Goal: Task Accomplishment & Management: Use online tool/utility

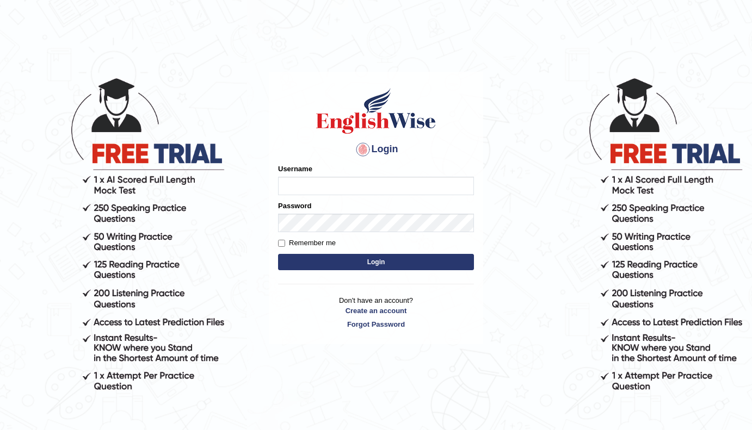
type input "[PERSON_NAME]"
click at [422, 263] on button "Login" at bounding box center [376, 262] width 196 height 16
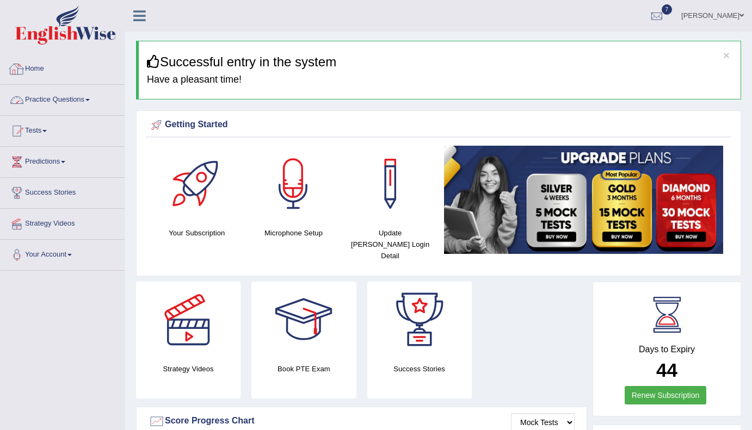
click at [85, 99] on link "Practice Questions" at bounding box center [63, 98] width 124 height 27
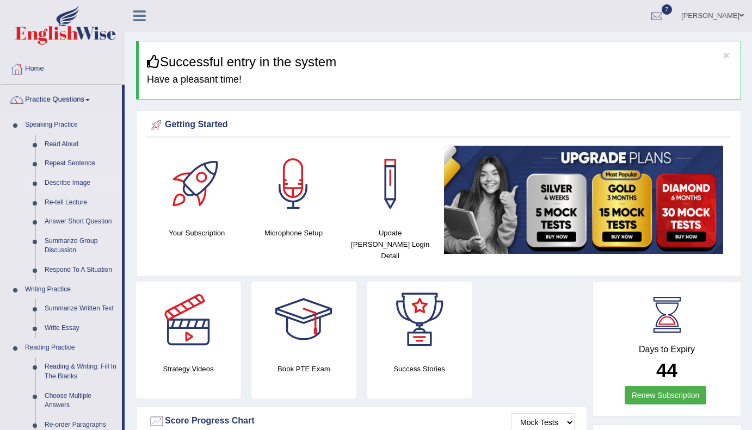
click at [69, 177] on link "Describe Image" at bounding box center [81, 184] width 82 height 20
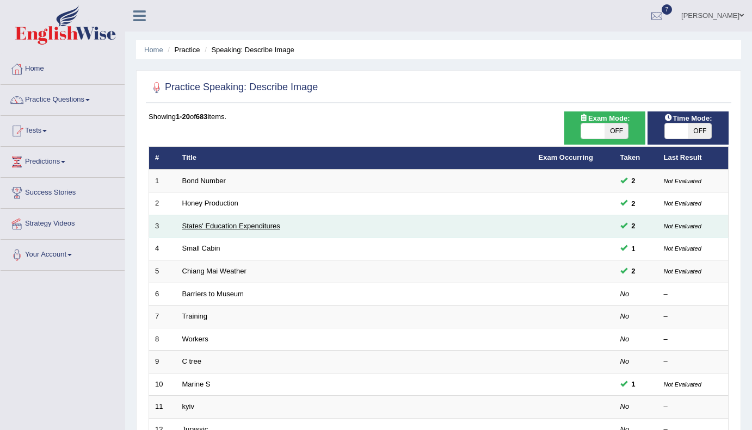
click at [214, 228] on link "States' Education Expenditures" at bounding box center [231, 226] width 98 height 8
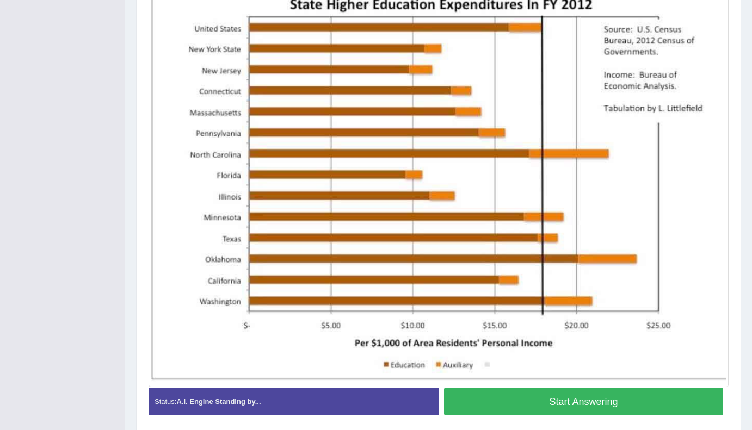
scroll to position [281, 0]
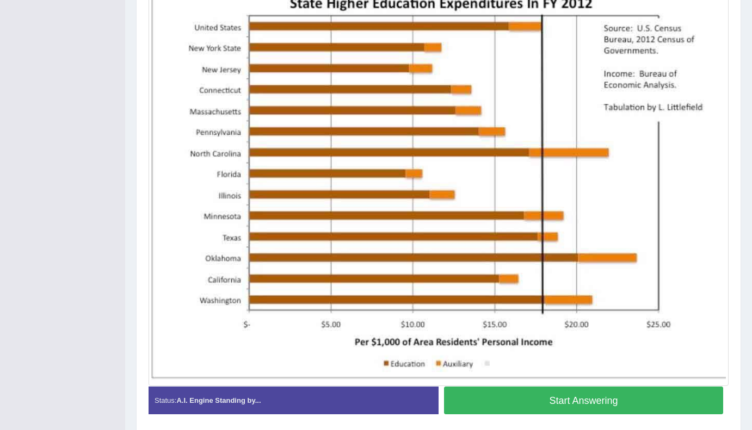
click at [541, 399] on button "Start Answering" at bounding box center [583, 401] width 279 height 28
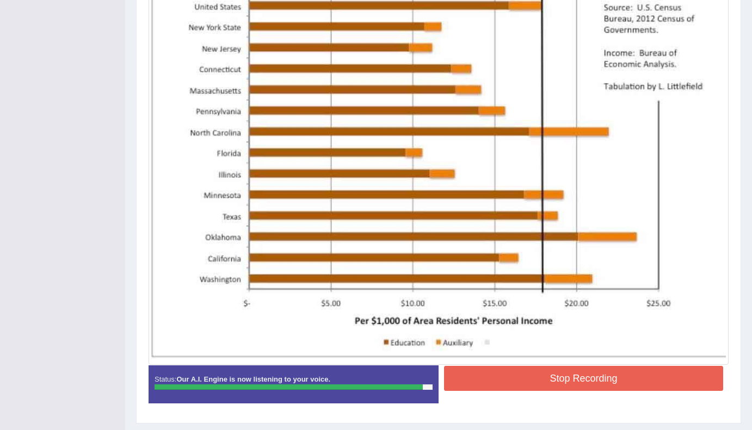
scroll to position [307, 0]
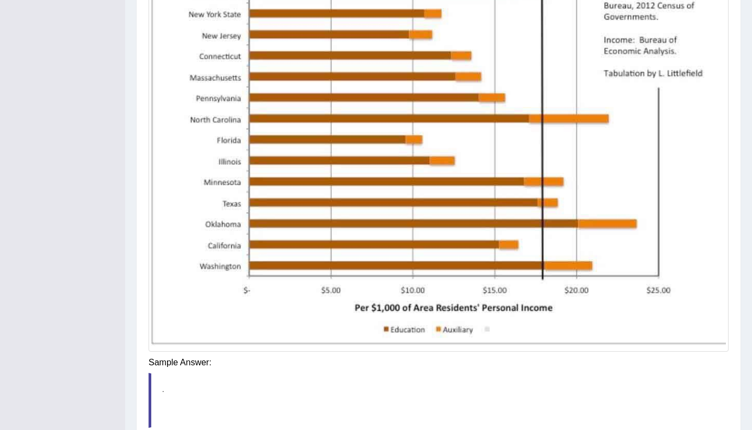
click at [0, 0] on div "Saving your answer..." at bounding box center [0, 0] width 0 height 0
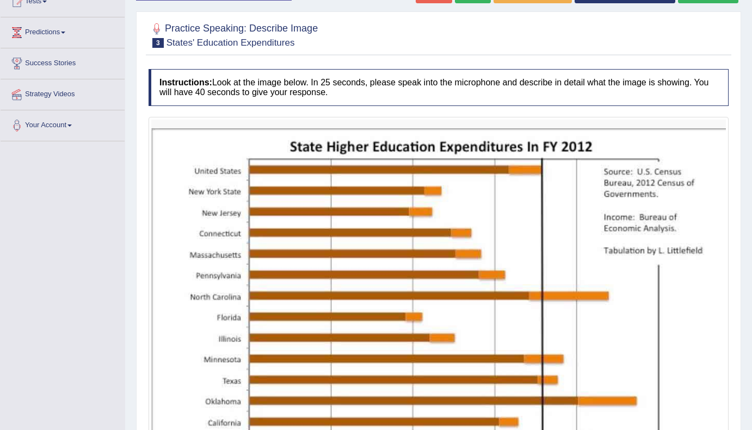
scroll to position [82, 0]
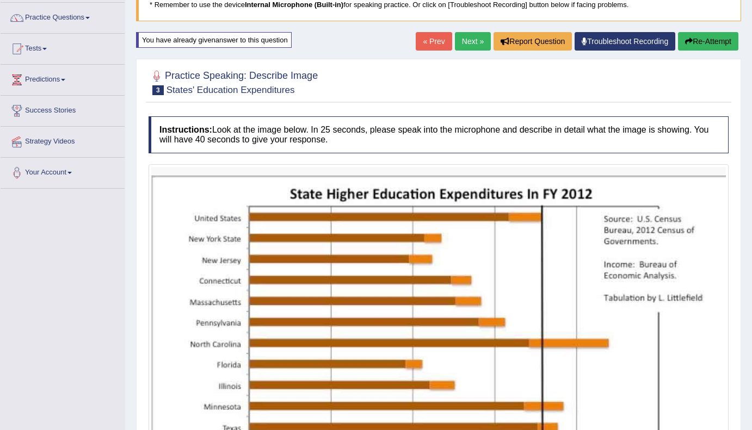
click at [463, 42] on link "Next »" at bounding box center [473, 41] width 36 height 18
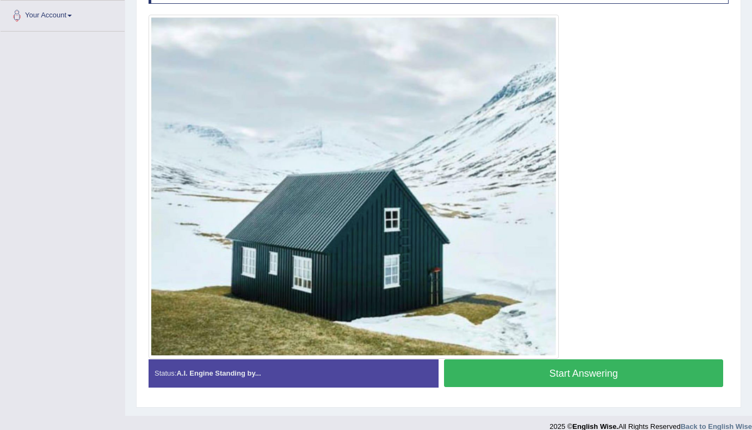
scroll to position [252, 0]
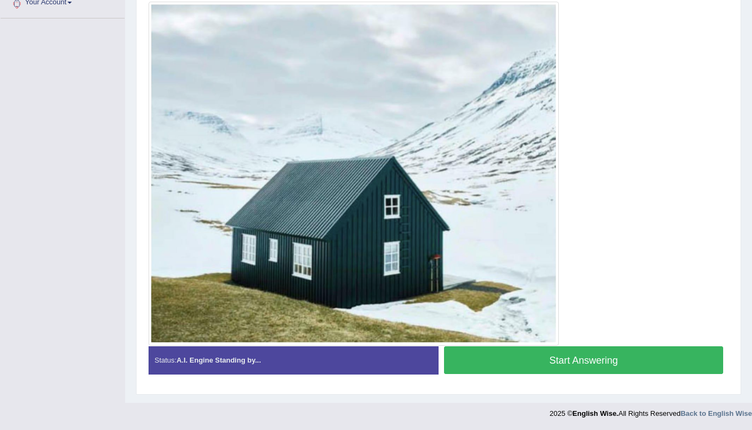
click at [558, 362] on button "Start Answering" at bounding box center [583, 361] width 279 height 28
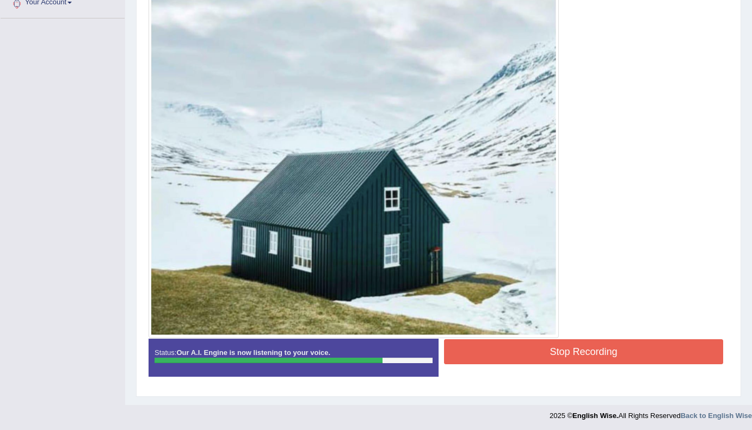
click at [595, 354] on button "Stop Recording" at bounding box center [583, 352] width 279 height 25
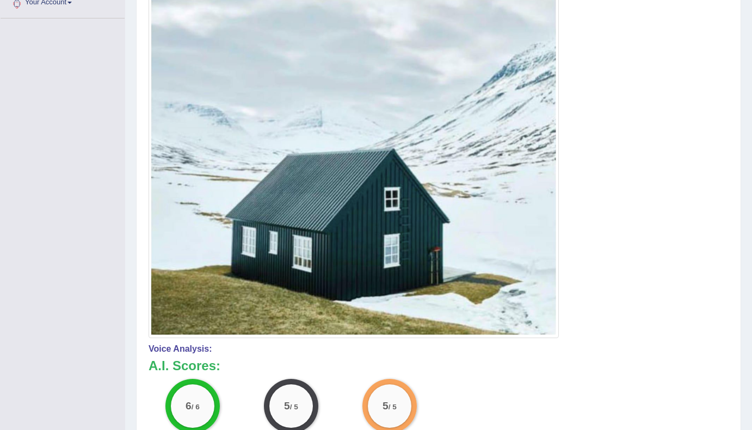
scroll to position [0, 0]
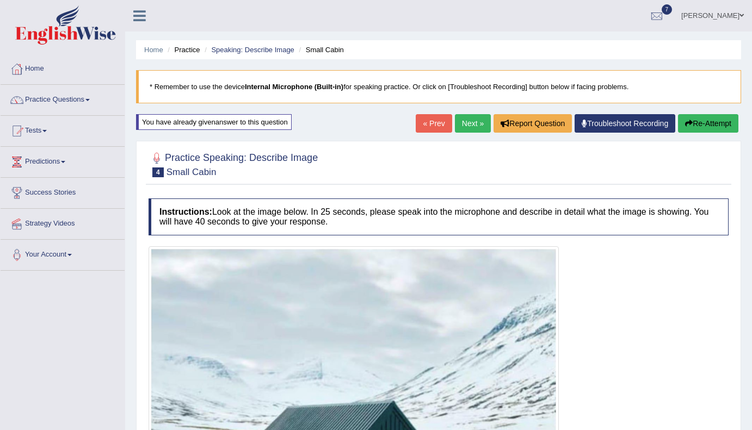
click at [460, 124] on link "Next »" at bounding box center [473, 123] width 36 height 18
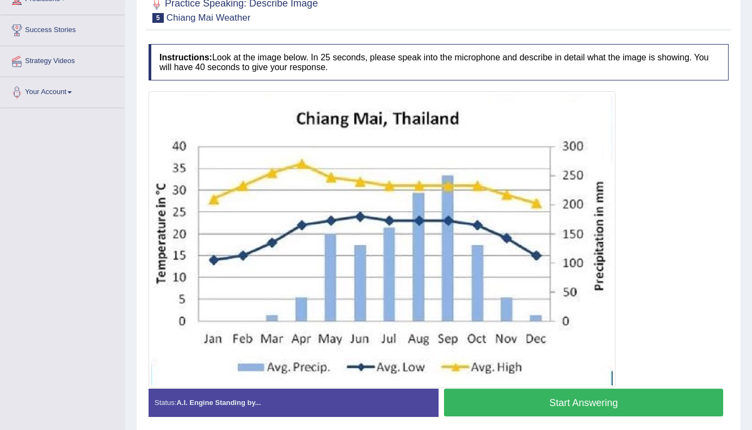
scroll to position [165, 0]
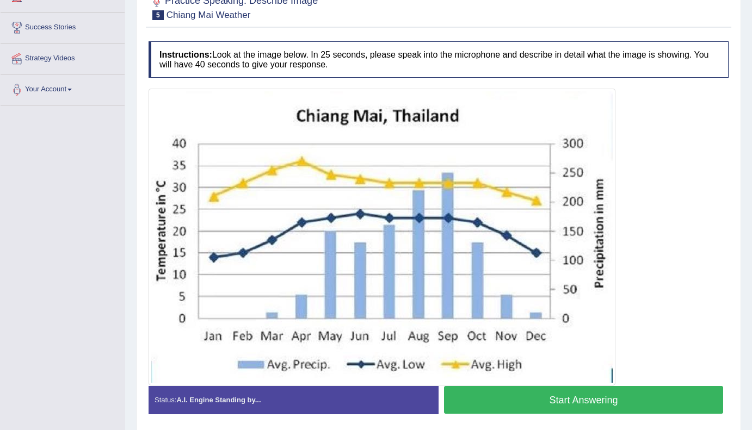
click at [586, 403] on button "Start Answering" at bounding box center [583, 400] width 279 height 28
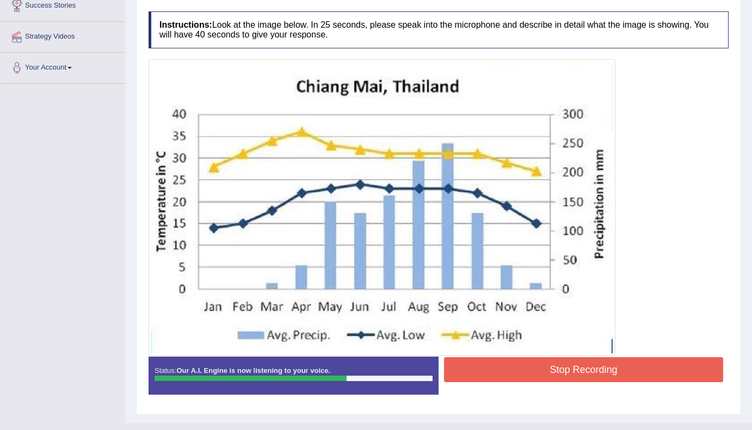
scroll to position [193, 0]
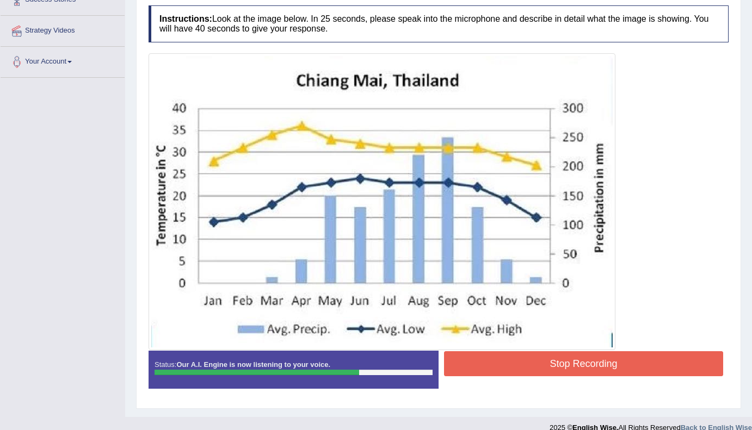
click at [595, 366] on button "Stop Recording" at bounding box center [583, 363] width 279 height 25
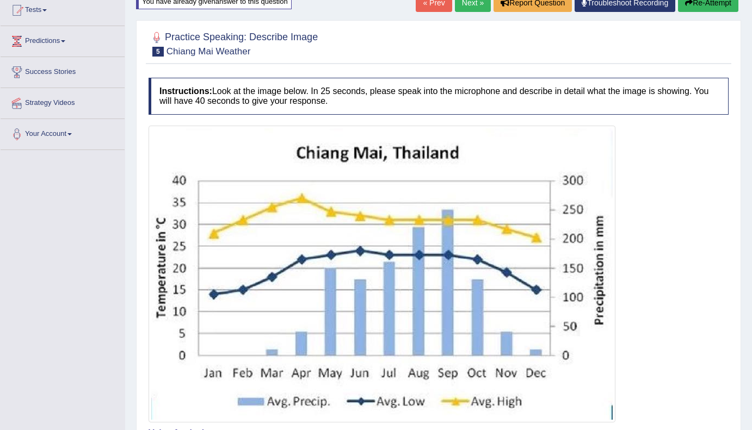
scroll to position [0, 0]
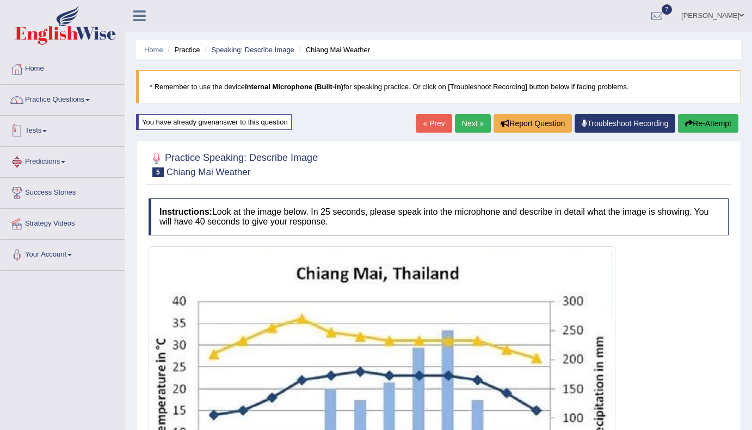
click at [93, 104] on link "Practice Questions" at bounding box center [63, 98] width 124 height 27
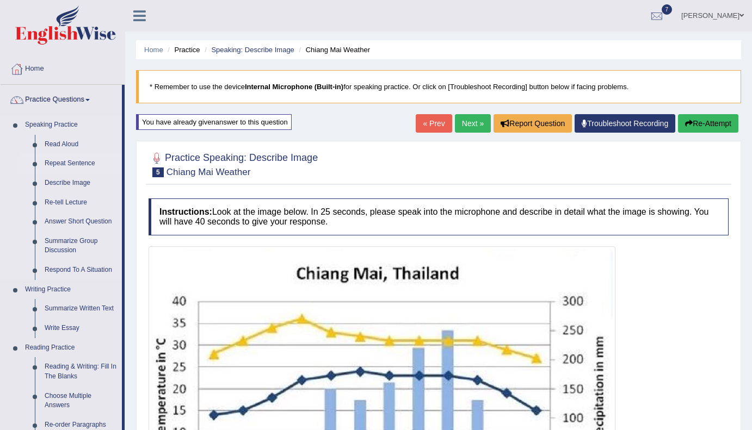
click at [83, 162] on link "Repeat Sentence" at bounding box center [81, 164] width 82 height 20
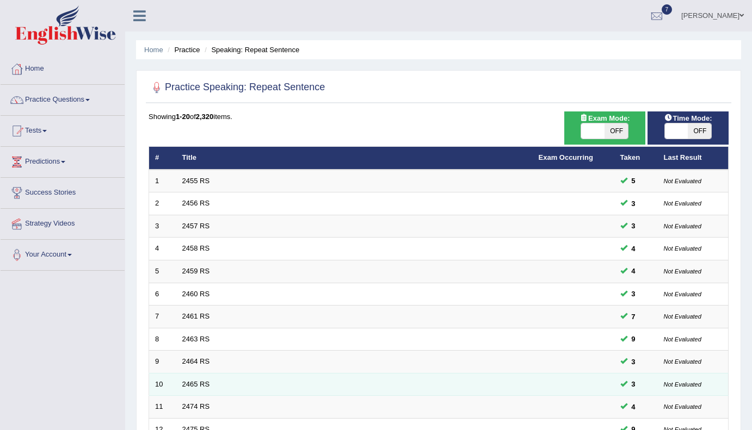
click at [194, 394] on td "2465 RS" at bounding box center [354, 384] width 356 height 23
click at [196, 387] on link "2465 RS" at bounding box center [196, 384] width 28 height 8
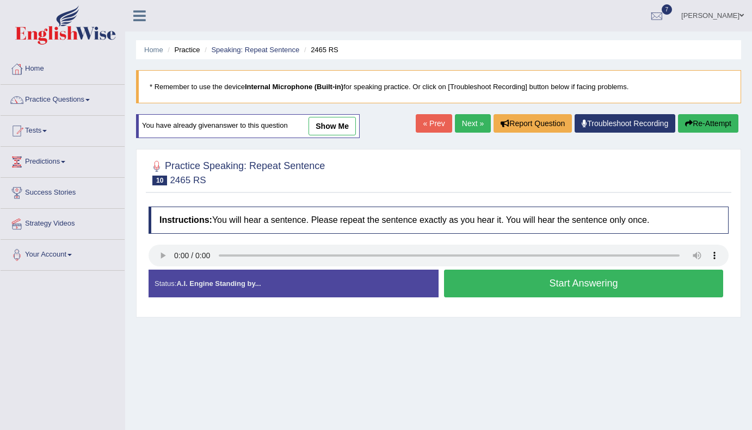
click at [559, 286] on button "Start Answering" at bounding box center [583, 284] width 279 height 28
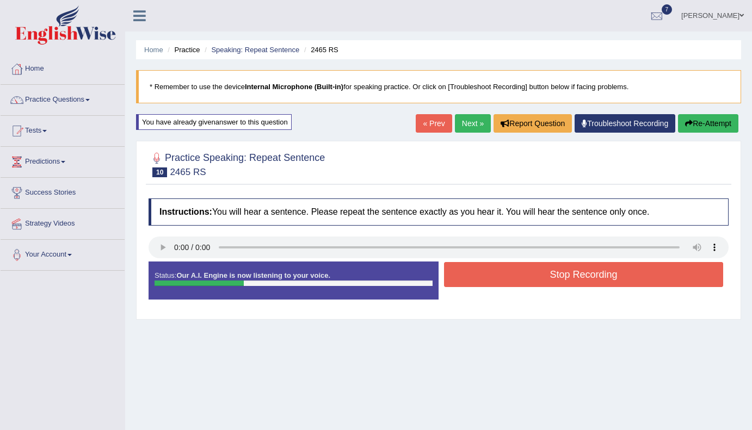
click at [575, 277] on button "Stop Recording" at bounding box center [583, 274] width 279 height 25
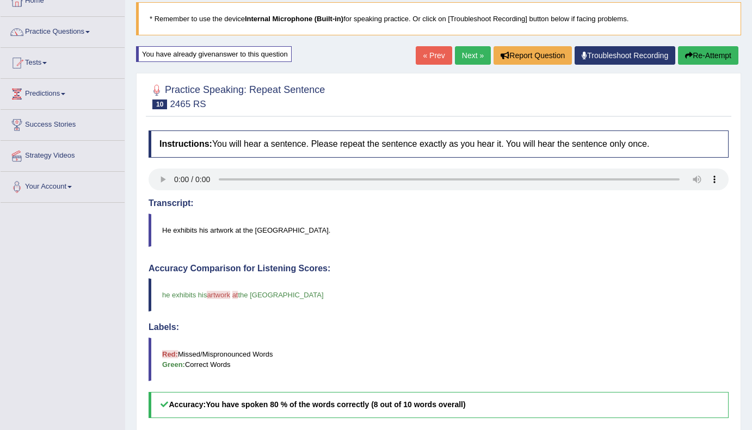
scroll to position [44, 0]
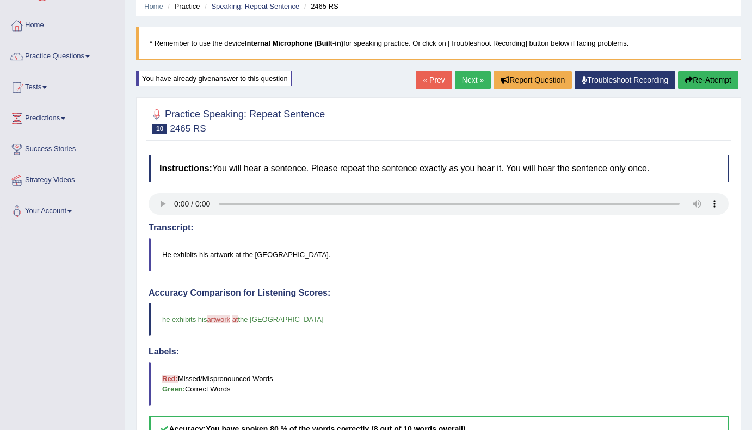
click at [462, 79] on link "Next »" at bounding box center [473, 80] width 36 height 18
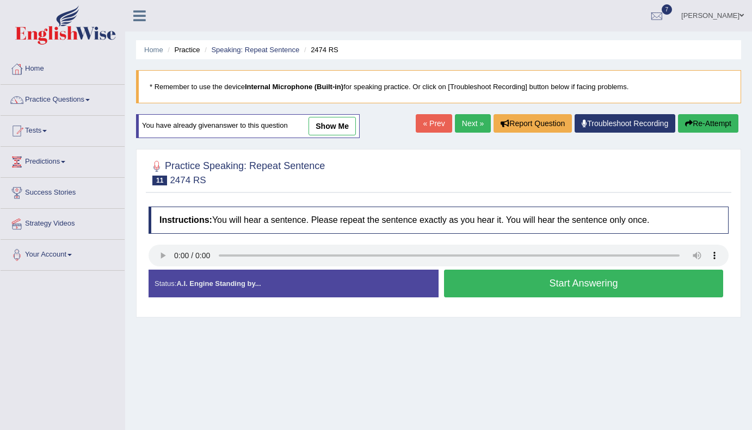
click at [533, 285] on button "Start Answering" at bounding box center [583, 284] width 279 height 28
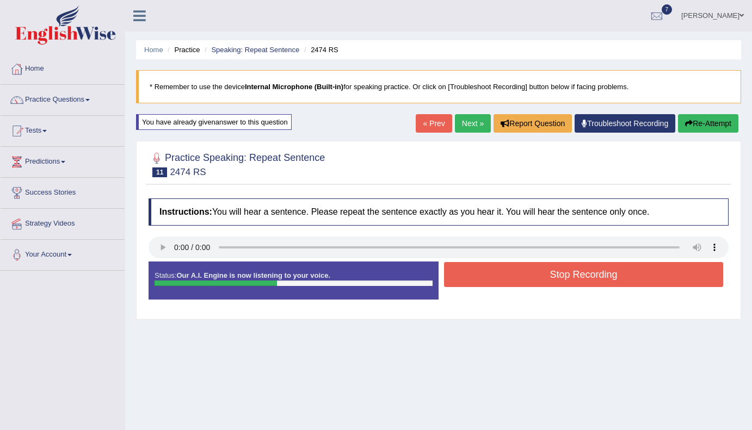
click at [553, 279] on button "Stop Recording" at bounding box center [583, 274] width 279 height 25
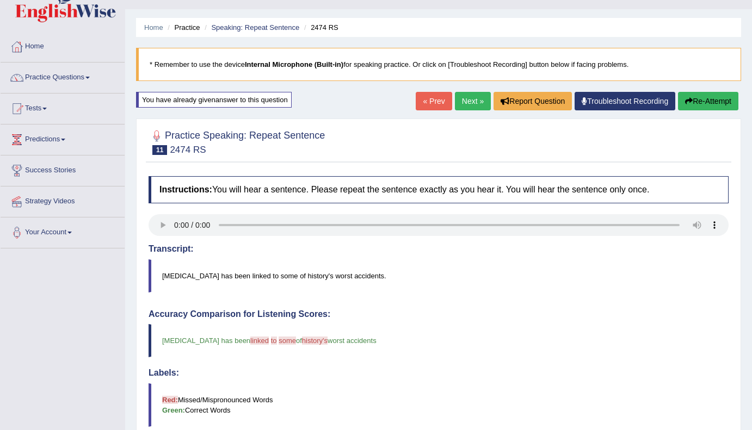
scroll to position [22, 0]
click at [469, 102] on link "Next »" at bounding box center [473, 101] width 36 height 18
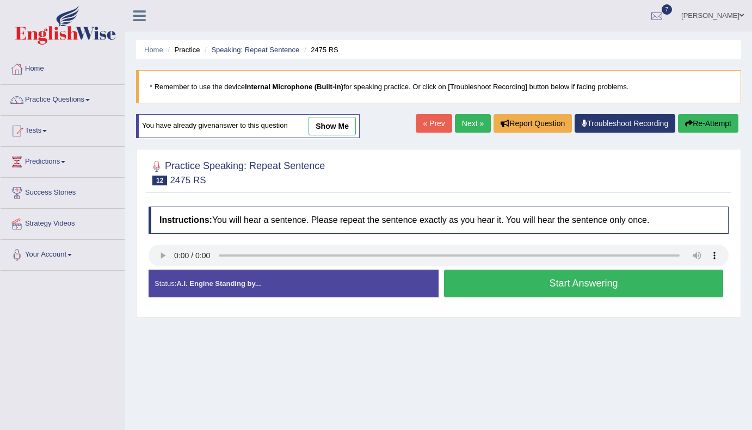
click at [551, 287] on button "Start Answering" at bounding box center [583, 284] width 279 height 28
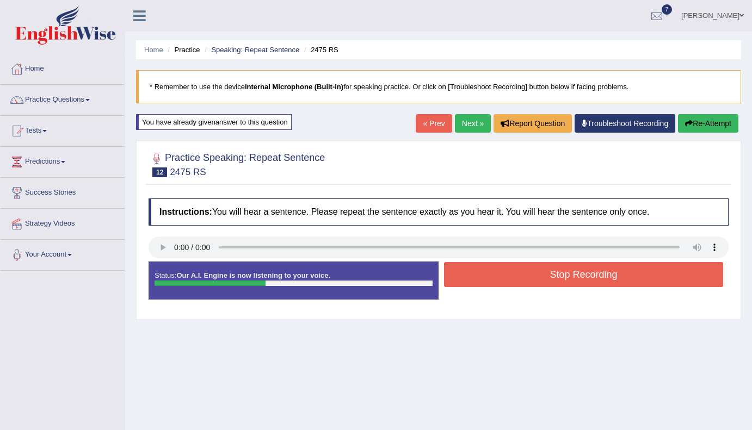
click at [567, 281] on button "Stop Recording" at bounding box center [583, 274] width 279 height 25
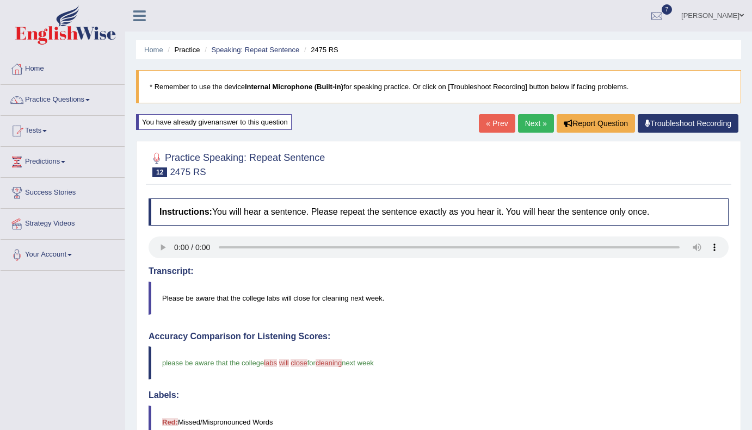
click at [530, 123] on link "Next »" at bounding box center [536, 123] width 36 height 18
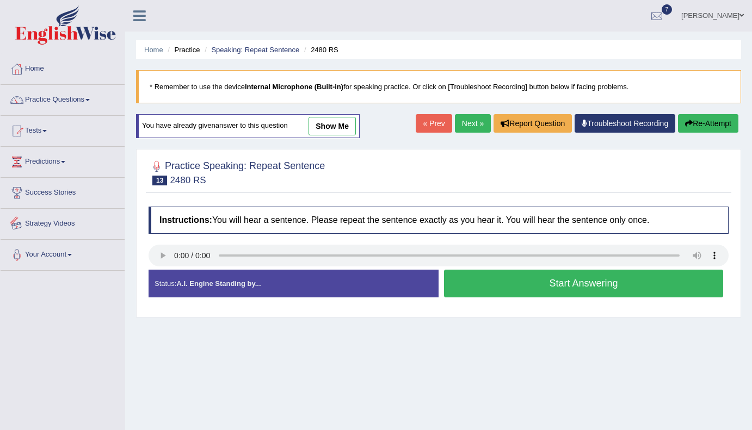
click at [168, 267] on div at bounding box center [439, 257] width 580 height 24
click at [540, 280] on button "Start Answering" at bounding box center [583, 284] width 279 height 28
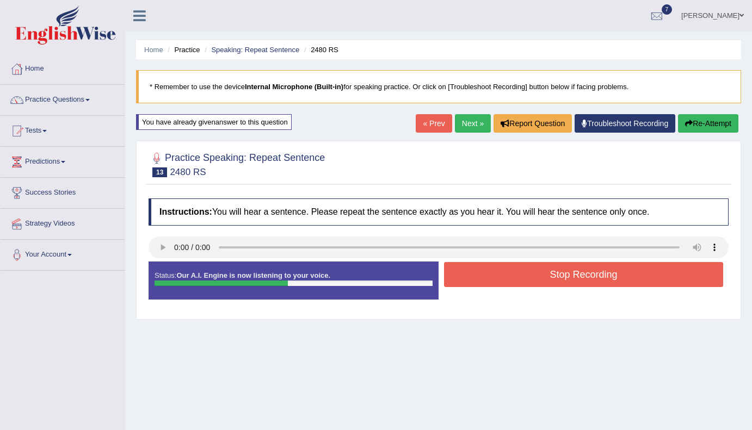
click at [721, 127] on button "Re-Attempt" at bounding box center [708, 123] width 60 height 18
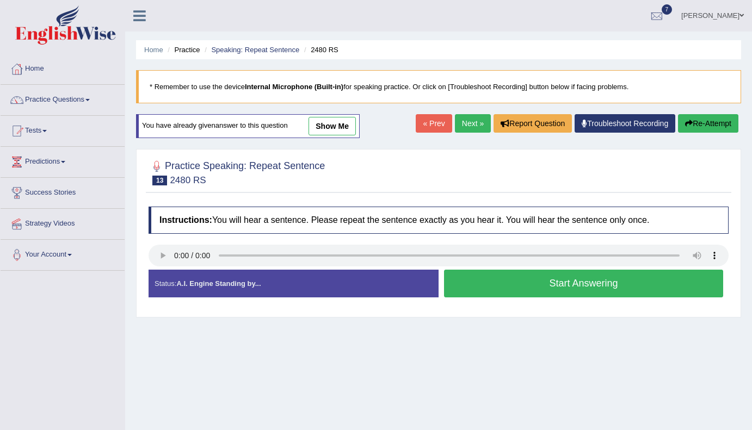
click at [540, 287] on button "Start Answering" at bounding box center [583, 284] width 279 height 28
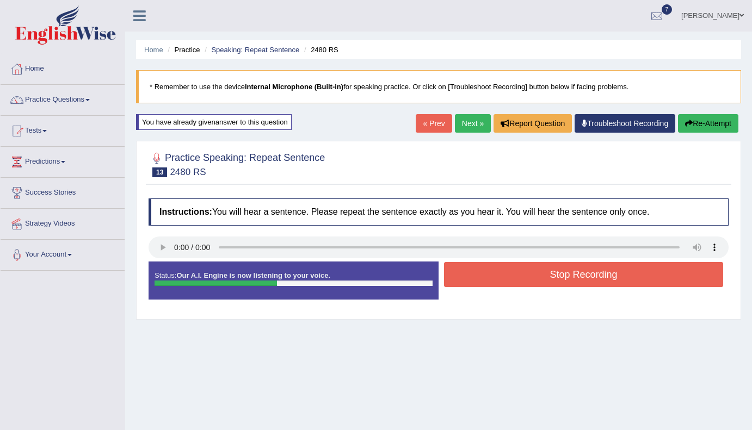
click at [550, 282] on button "Stop Recording" at bounding box center [583, 274] width 279 height 25
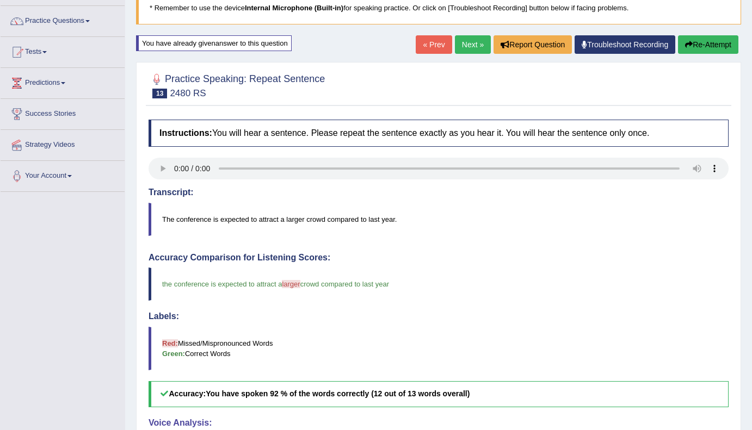
scroll to position [5, 0]
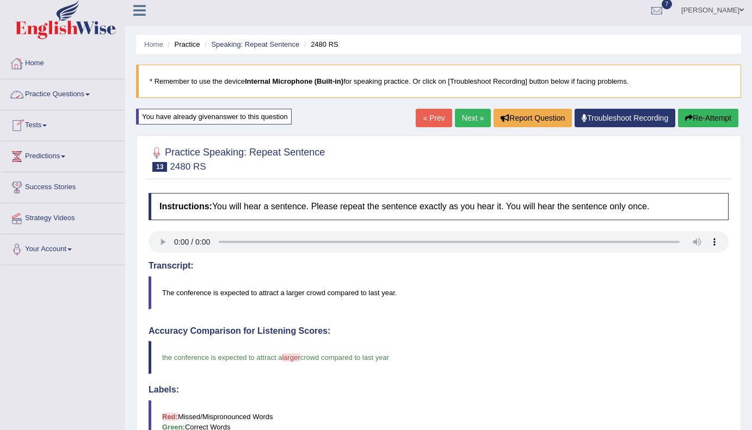
click at [98, 94] on link "Practice Questions" at bounding box center [63, 92] width 124 height 27
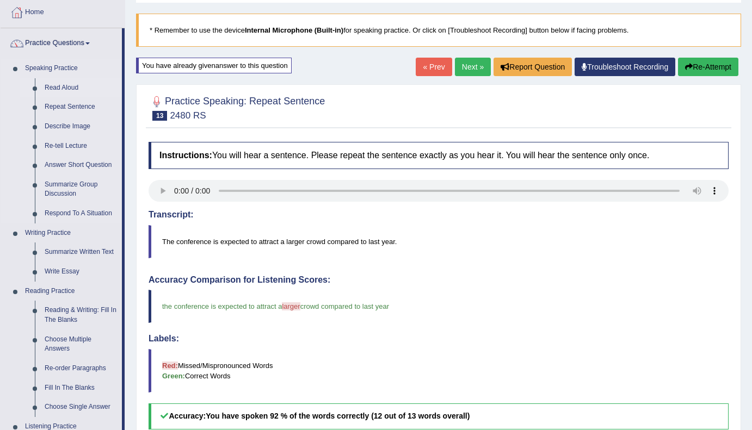
scroll to position [23, 0]
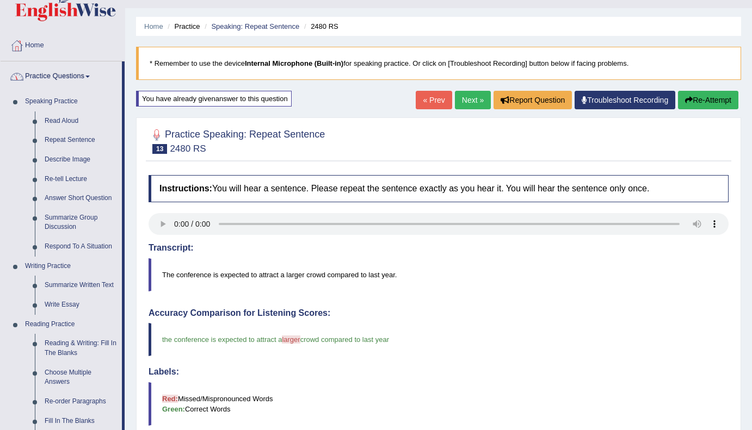
click at [90, 76] on span at bounding box center [87, 77] width 4 height 2
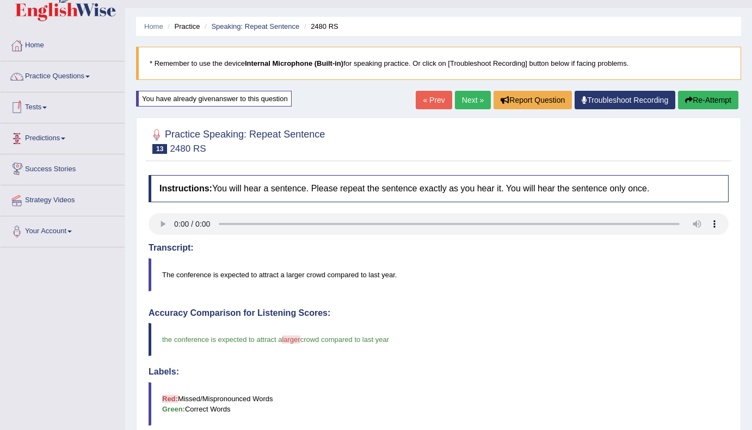
click at [47, 108] on span at bounding box center [44, 108] width 4 height 2
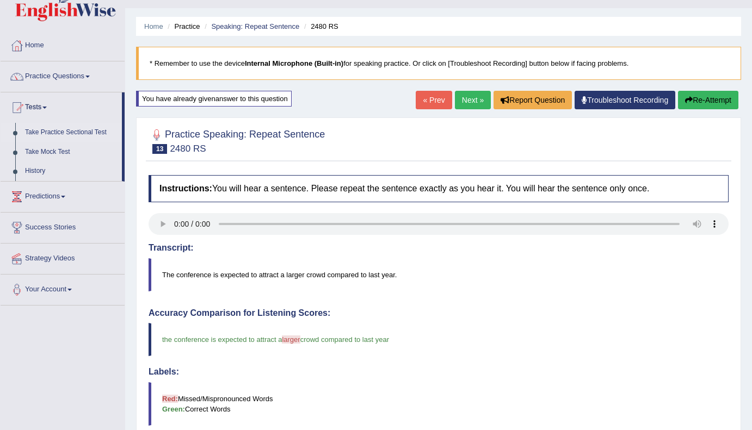
click at [57, 130] on link "Take Practice Sectional Test" at bounding box center [71, 133] width 102 height 20
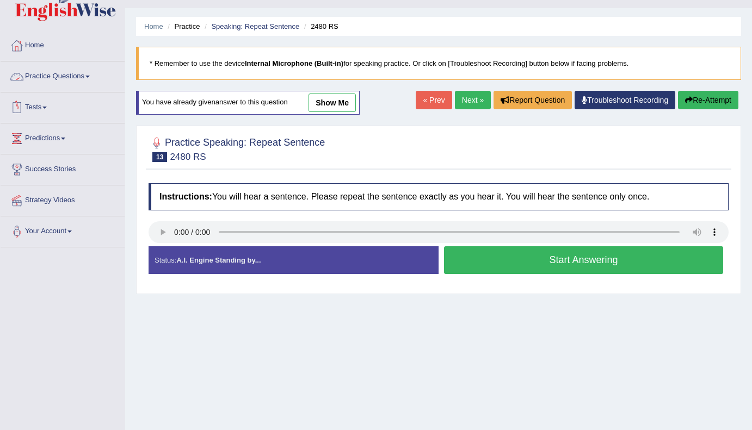
click at [50, 106] on link "Tests" at bounding box center [63, 105] width 124 height 27
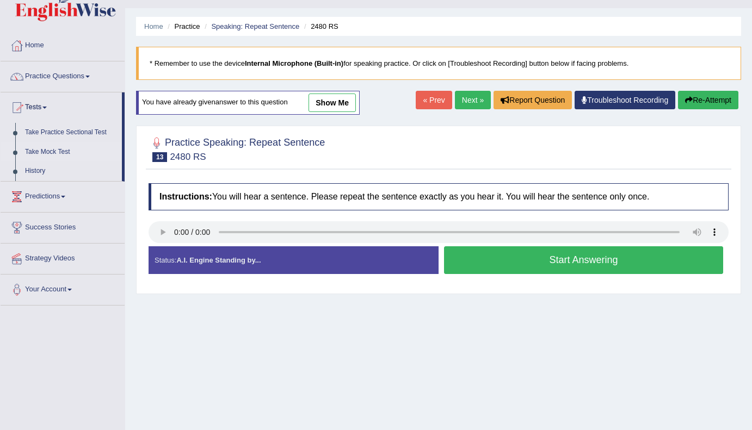
click at [47, 150] on link "Take Mock Test" at bounding box center [71, 153] width 102 height 20
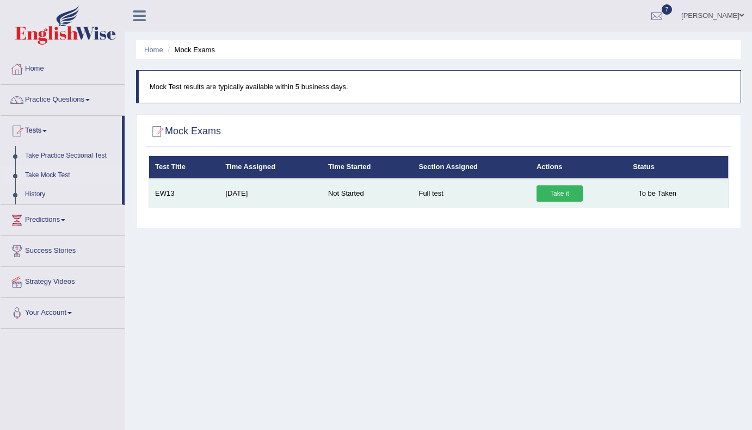
click at [566, 194] on link "Take it" at bounding box center [559, 194] width 46 height 16
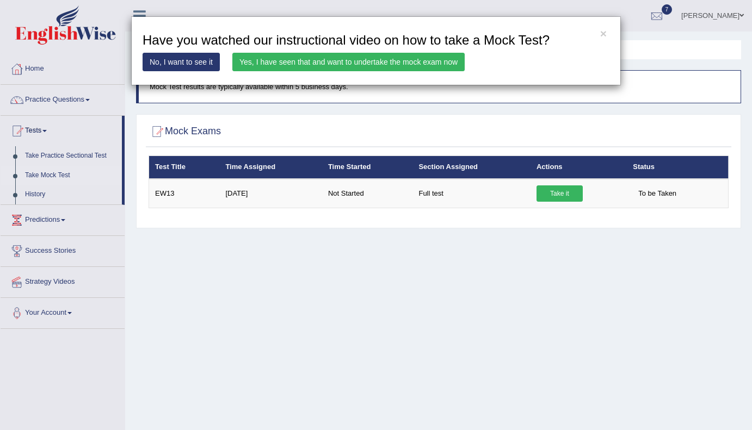
click at [402, 65] on link "Yes, I have seen that and want to undertake the mock exam now" at bounding box center [348, 62] width 232 height 18
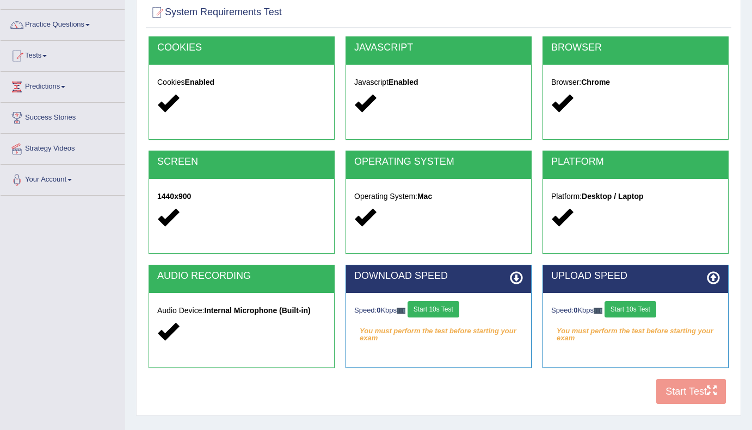
scroll to position [141, 0]
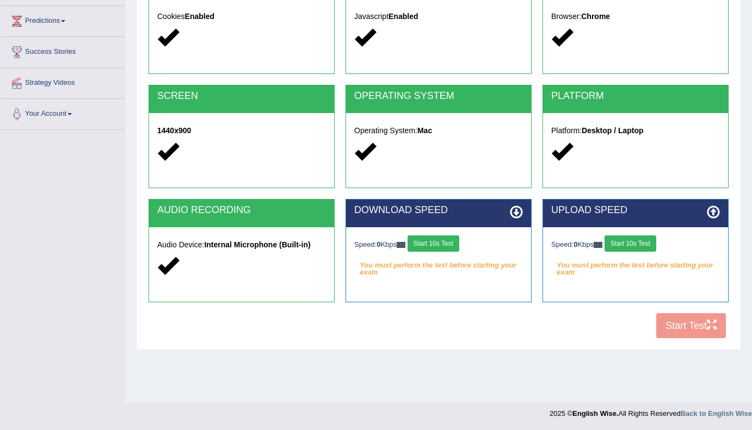
click at [449, 245] on button "Start 10s Test" at bounding box center [434, 244] width 52 height 16
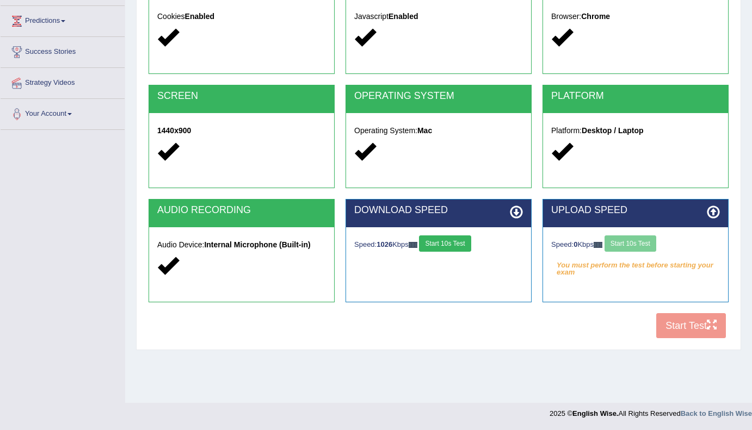
click at [467, 245] on button "Start 10s Test" at bounding box center [445, 244] width 52 height 16
click at [637, 248] on button "Start 10s Test" at bounding box center [630, 244] width 52 height 16
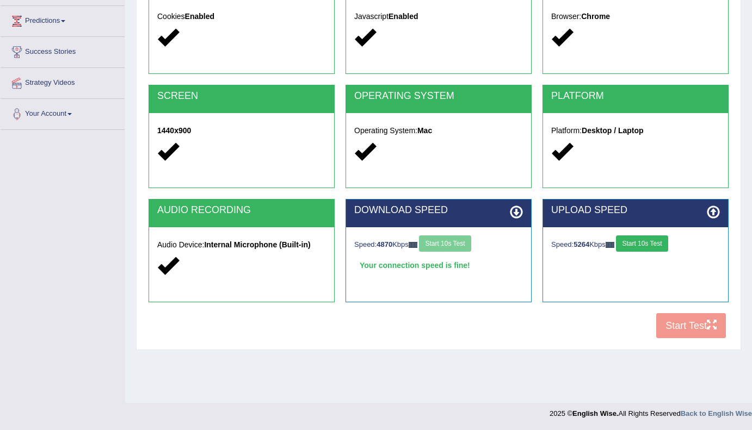
click at [637, 248] on button "Start 10s Test" at bounding box center [642, 244] width 52 height 16
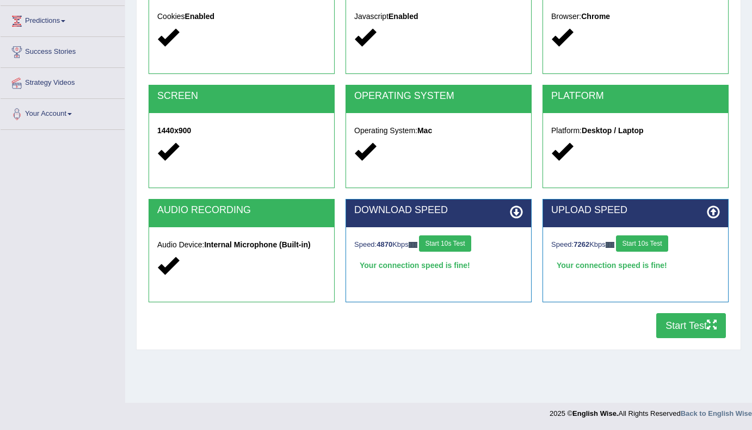
click at [696, 324] on button "Start Test" at bounding box center [691, 325] width 70 height 25
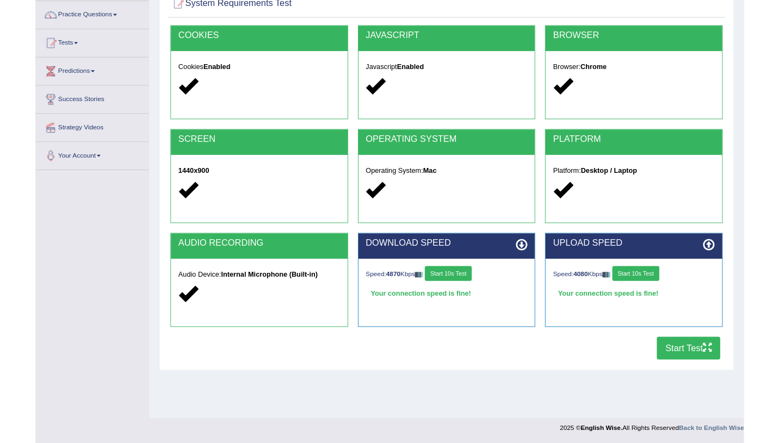
scroll to position [128, 0]
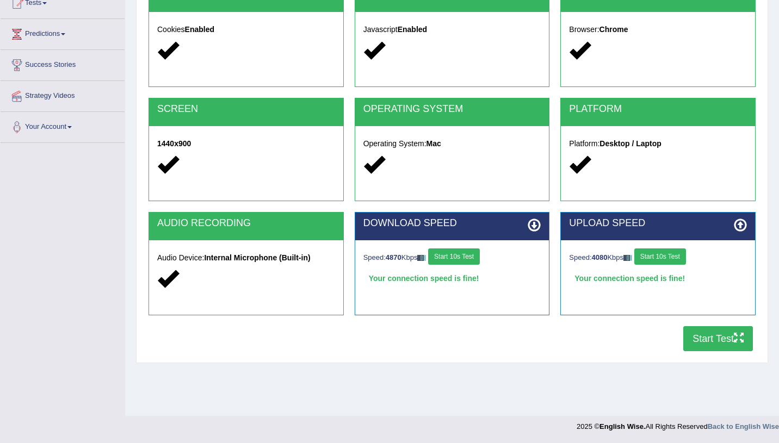
click at [732, 340] on button "Start Test" at bounding box center [718, 338] width 70 height 25
click at [710, 348] on button "Start Test" at bounding box center [718, 338] width 70 height 25
